Goal: Task Accomplishment & Management: Use online tool/utility

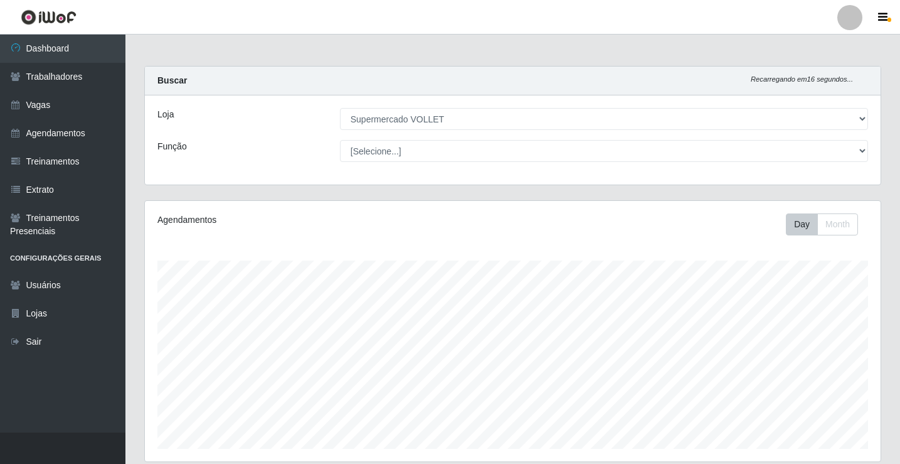
select select "72"
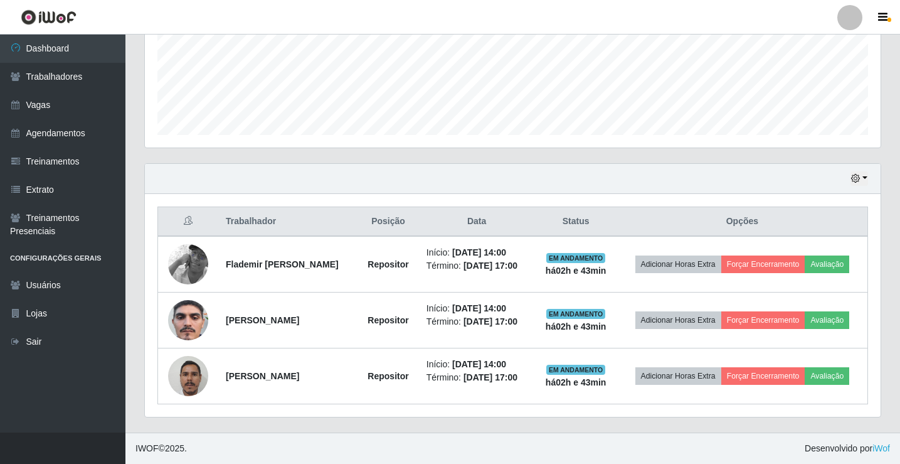
scroll to position [260, 736]
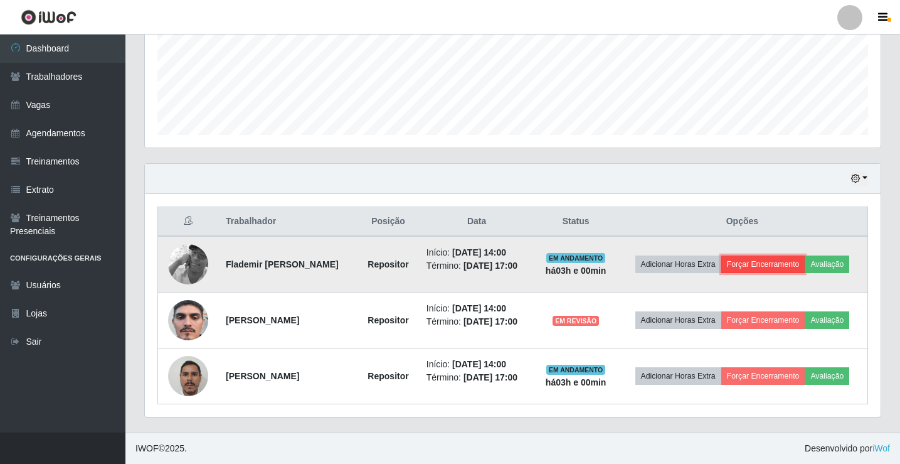
click at [806, 255] on button "Forçar Encerramento" at bounding box center [764, 264] width 84 height 18
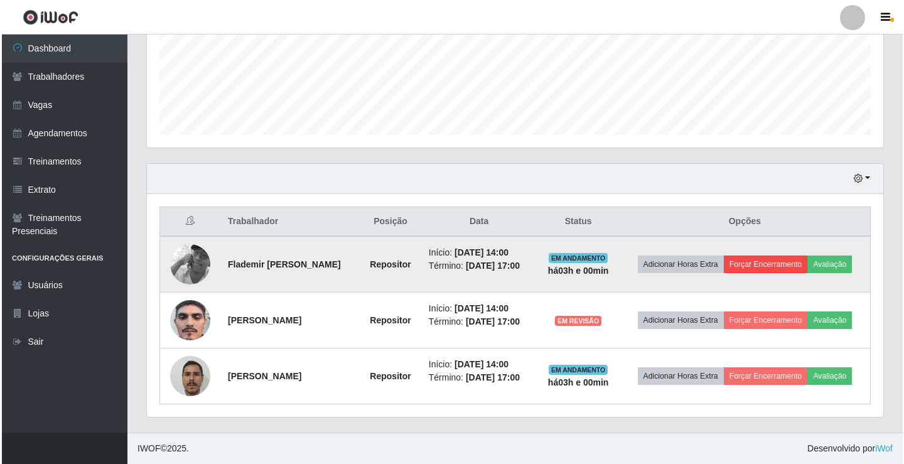
scroll to position [260, 730]
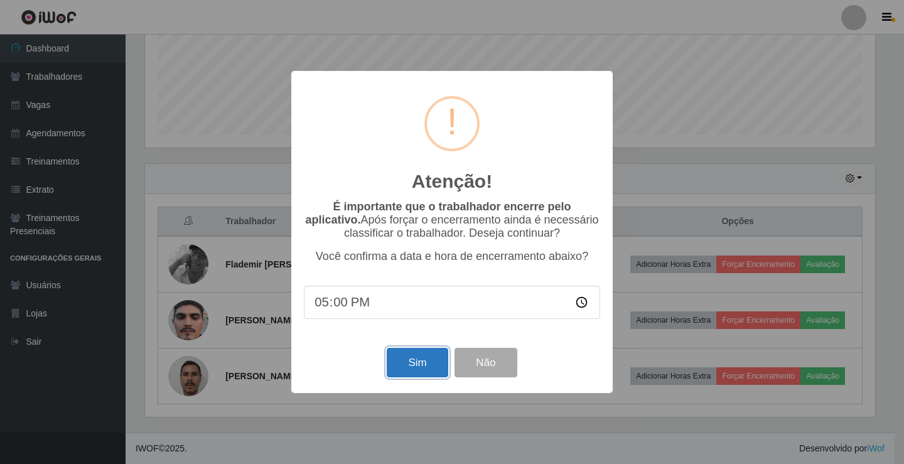
click at [407, 361] on button "Sim" at bounding box center [417, 362] width 61 height 29
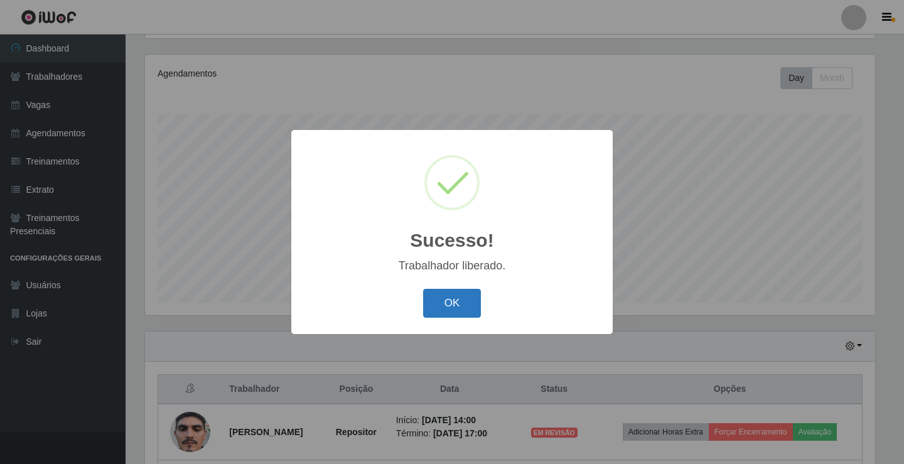
click at [447, 301] on button "OK" at bounding box center [452, 303] width 58 height 29
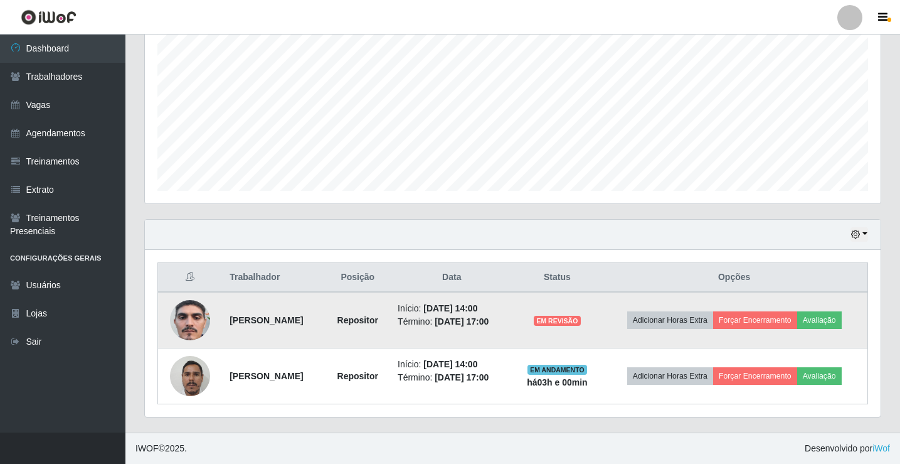
scroll to position [277, 0]
click at [798, 311] on button "Forçar Encerramento" at bounding box center [755, 320] width 84 height 18
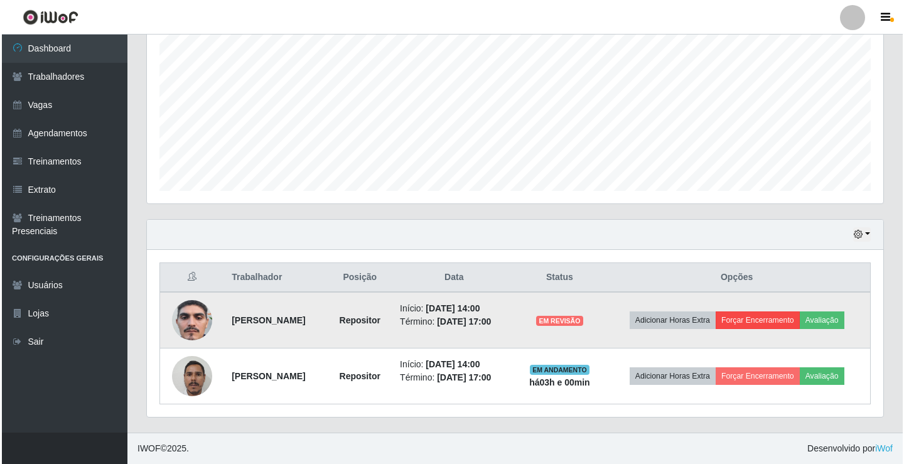
scroll to position [260, 730]
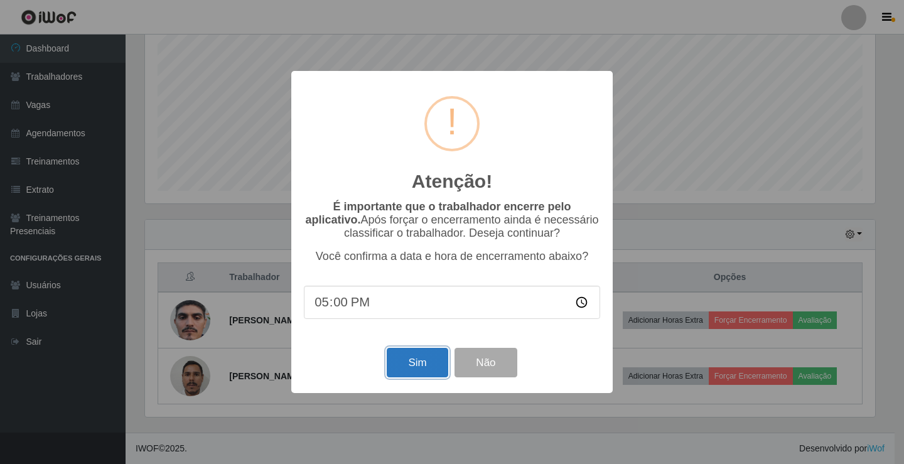
click at [412, 363] on button "Sim" at bounding box center [417, 362] width 61 height 29
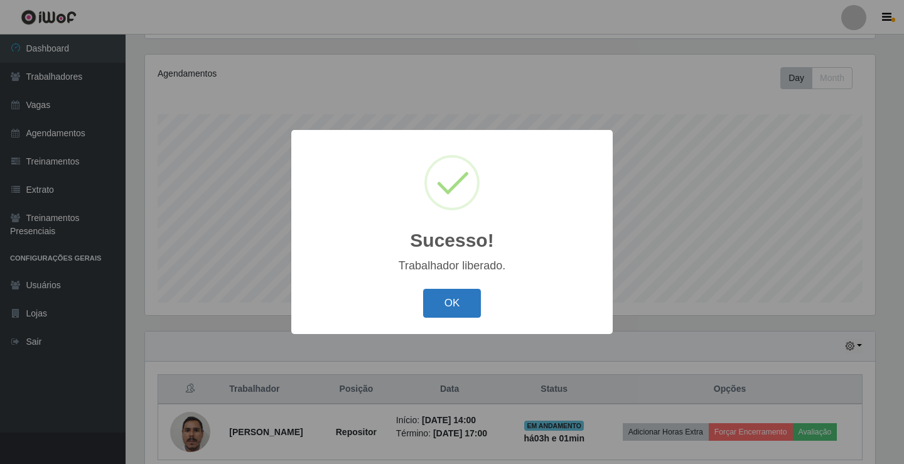
click at [455, 316] on button "OK" at bounding box center [452, 303] width 58 height 29
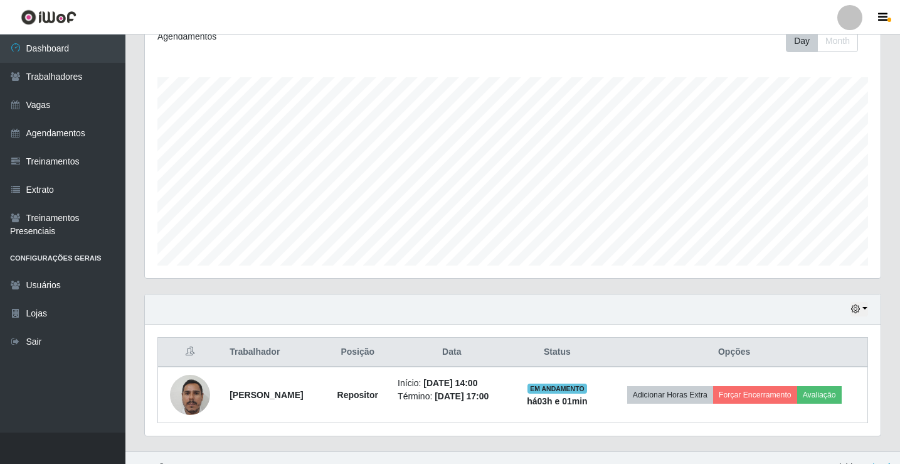
scroll to position [202, 0]
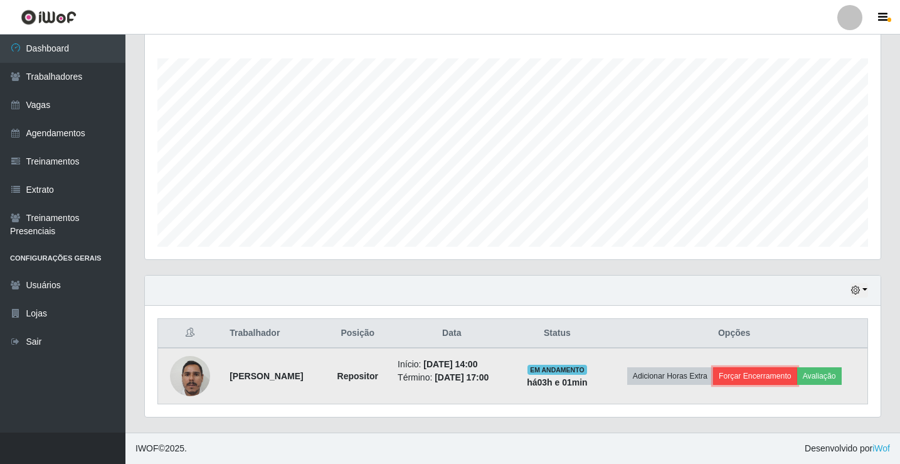
click at [776, 375] on button "Forçar Encerramento" at bounding box center [755, 376] width 84 height 18
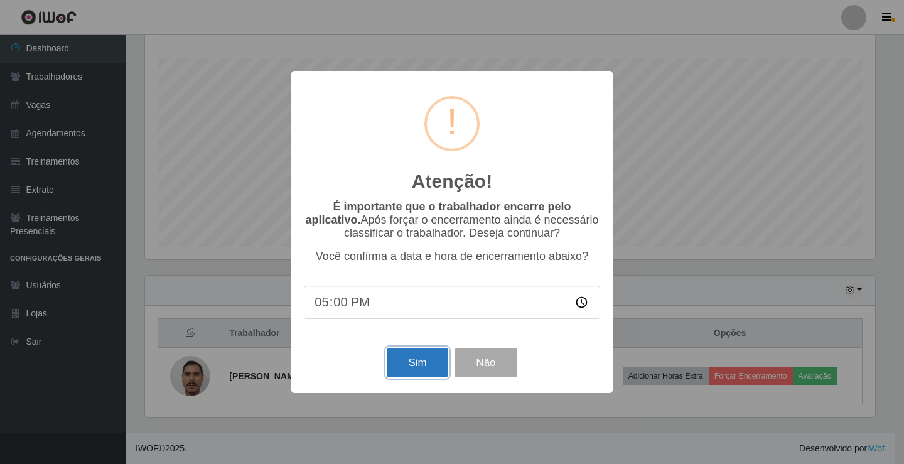
click at [420, 365] on button "Sim" at bounding box center [417, 362] width 61 height 29
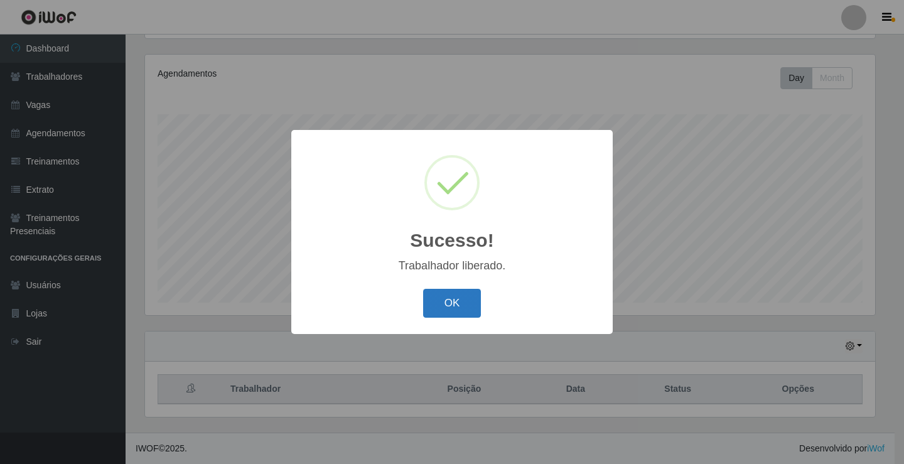
click at [455, 307] on button "OK" at bounding box center [452, 303] width 58 height 29
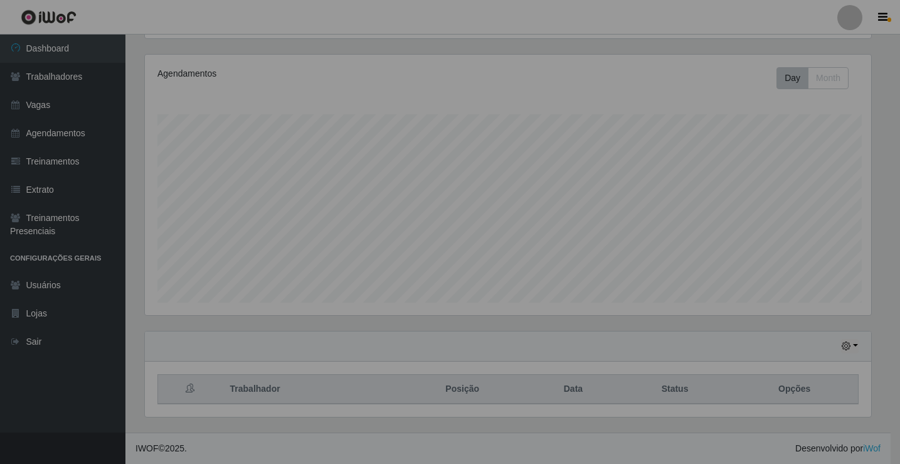
scroll to position [0, 0]
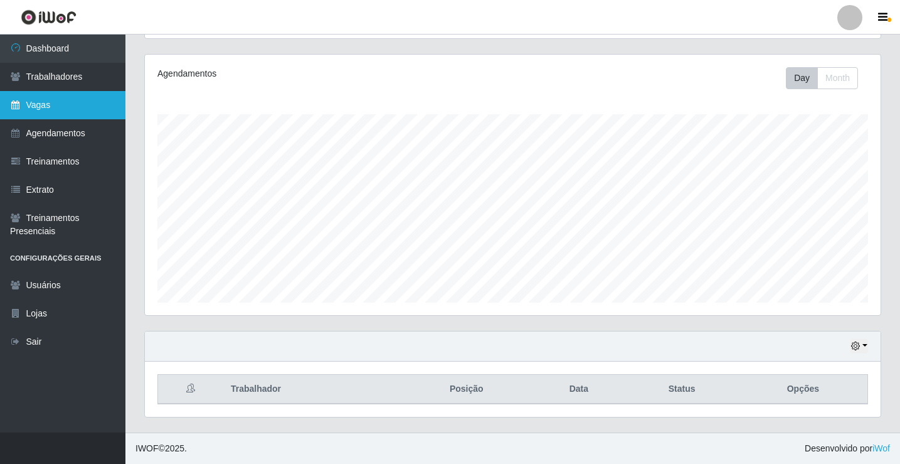
click at [66, 95] on link "Vagas" at bounding box center [63, 105] width 126 height 28
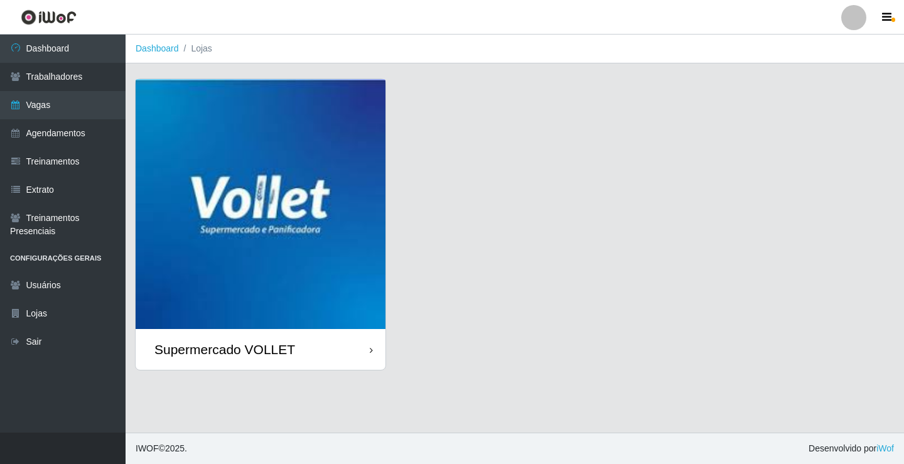
click at [261, 144] on img at bounding box center [261, 204] width 250 height 250
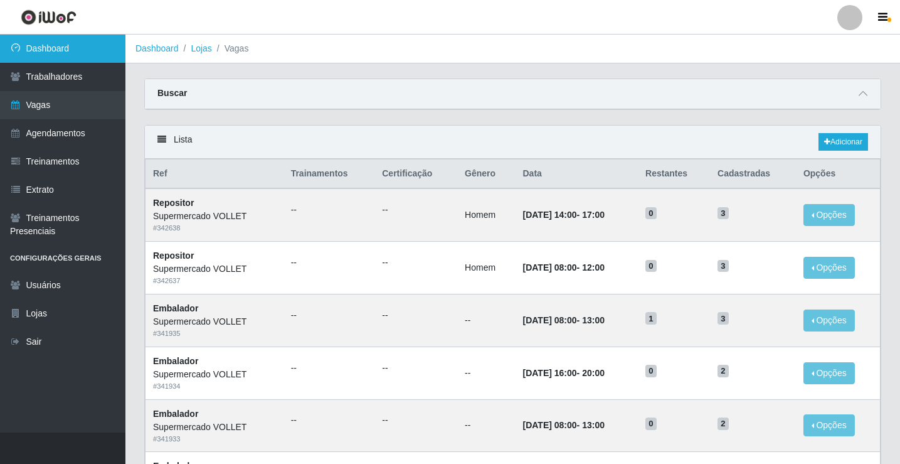
click at [80, 54] on link "Dashboard" at bounding box center [63, 49] width 126 height 28
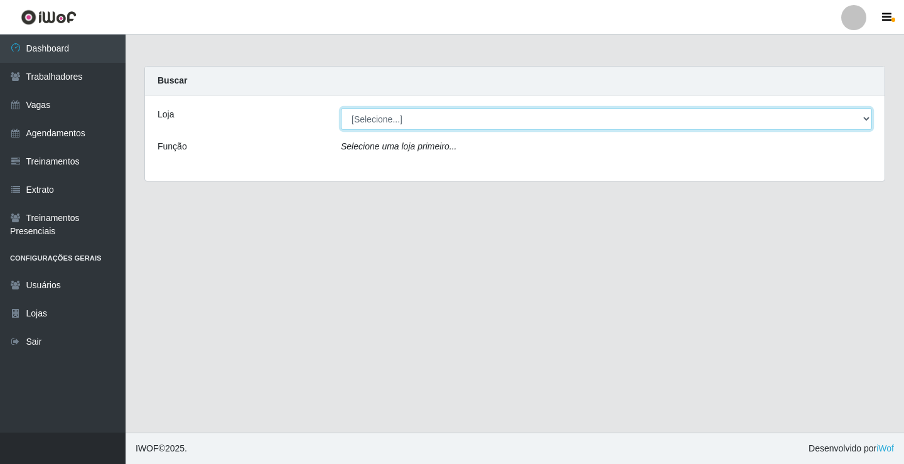
click at [386, 126] on select "[Selecione...] Supermercado VOLLET" at bounding box center [606, 119] width 531 height 22
select select "72"
click at [341, 108] on select "[Selecione...] Supermercado VOLLET" at bounding box center [606, 119] width 531 height 22
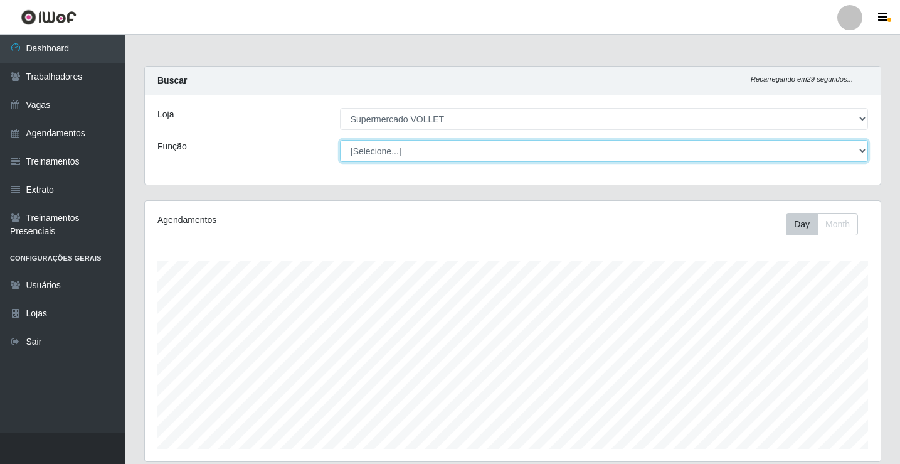
scroll to position [260, 736]
click at [417, 154] on select "[Selecione...] ASG ASG + ASG ++ Embalador Embalador + Embalador ++ Repositor Re…" at bounding box center [604, 151] width 528 height 22
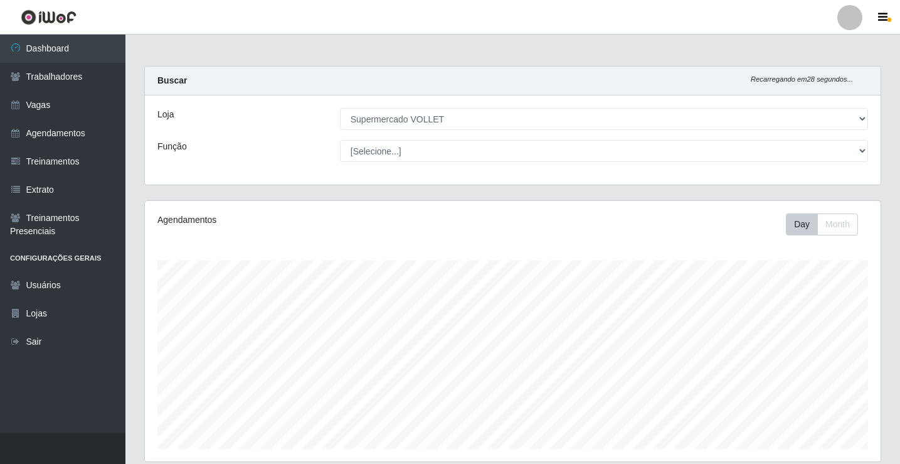
click at [272, 134] on div "Loja [Selecione...] Supermercado VOLLET Função [Selecione...] ASG ASG + ASG ++ …" at bounding box center [513, 139] width 736 height 89
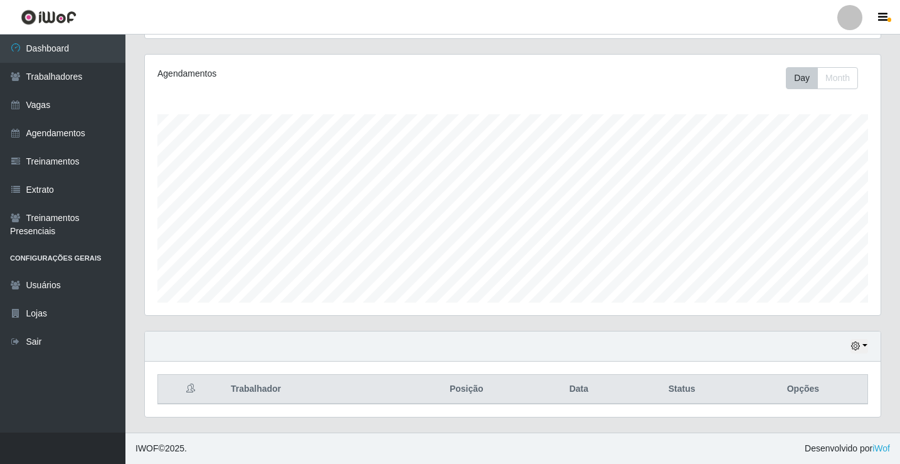
scroll to position [0, 0]
